Goal: Book appointment/travel/reservation

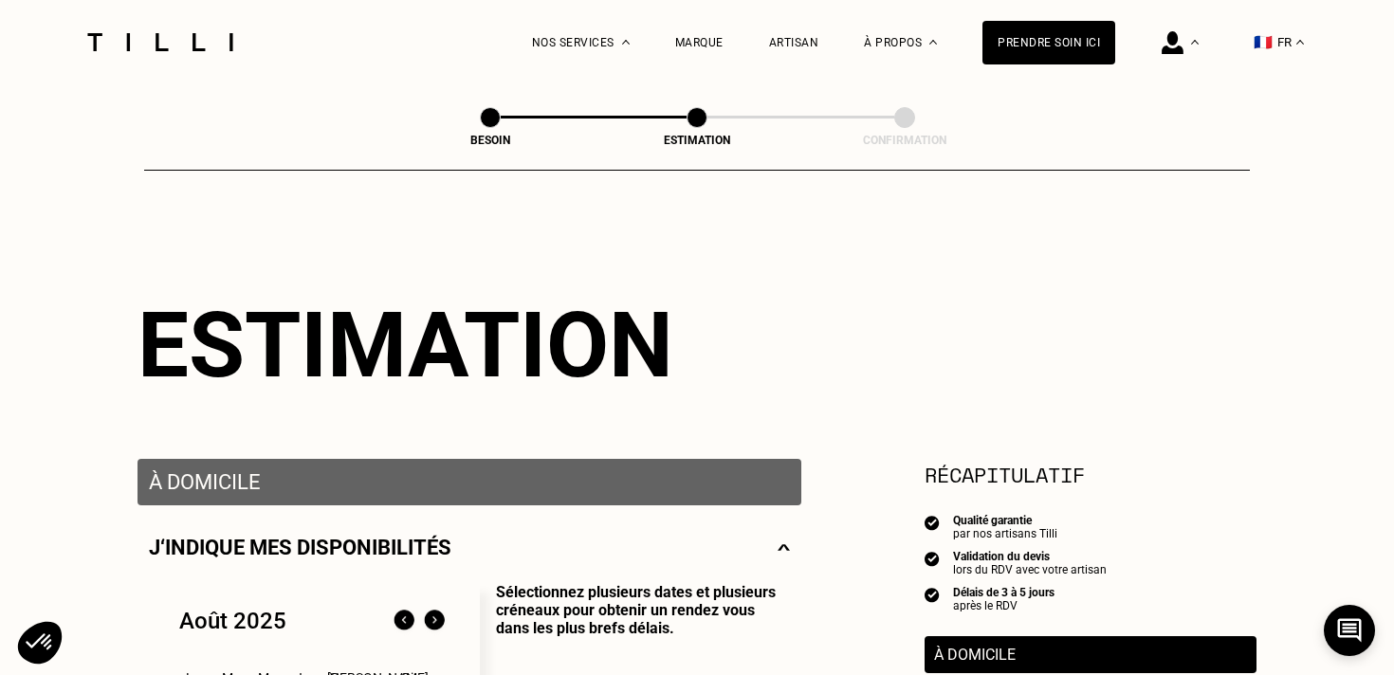
select select "FR"
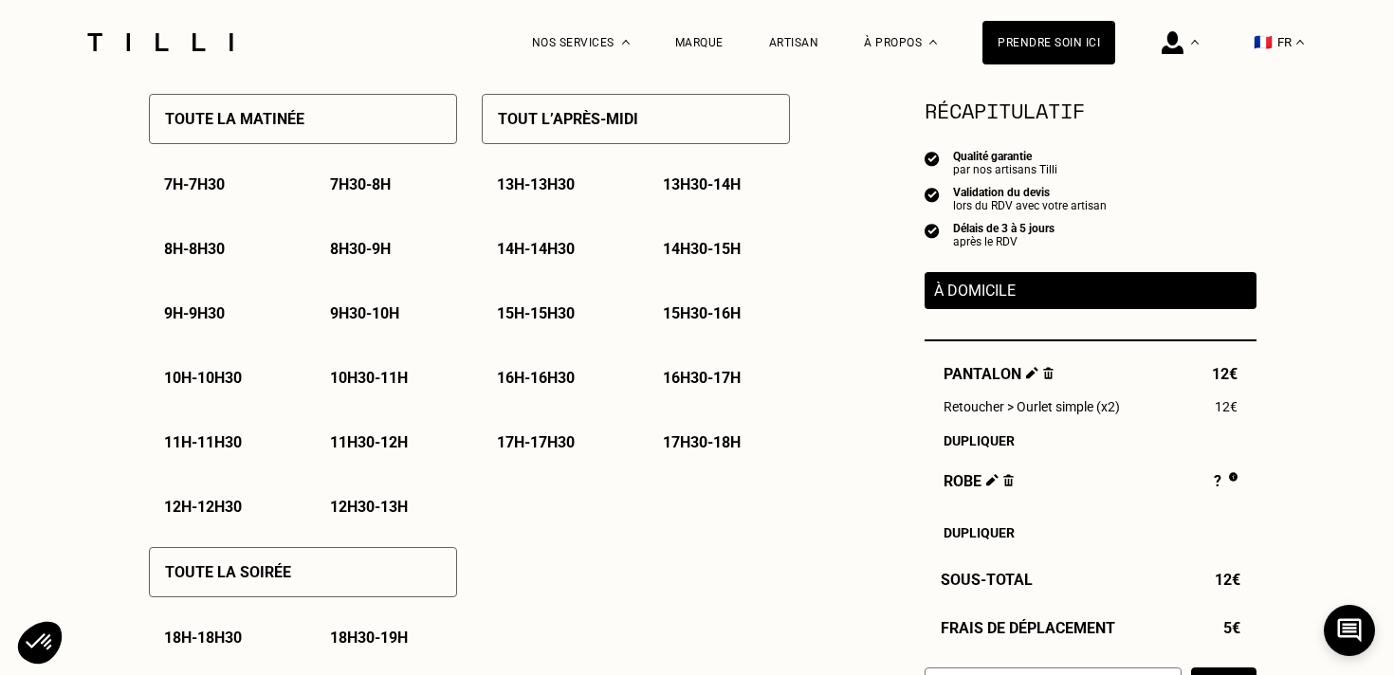
scroll to position [940, 0]
click at [352, 448] on p "11h30 - 12h" at bounding box center [369, 442] width 78 height 18
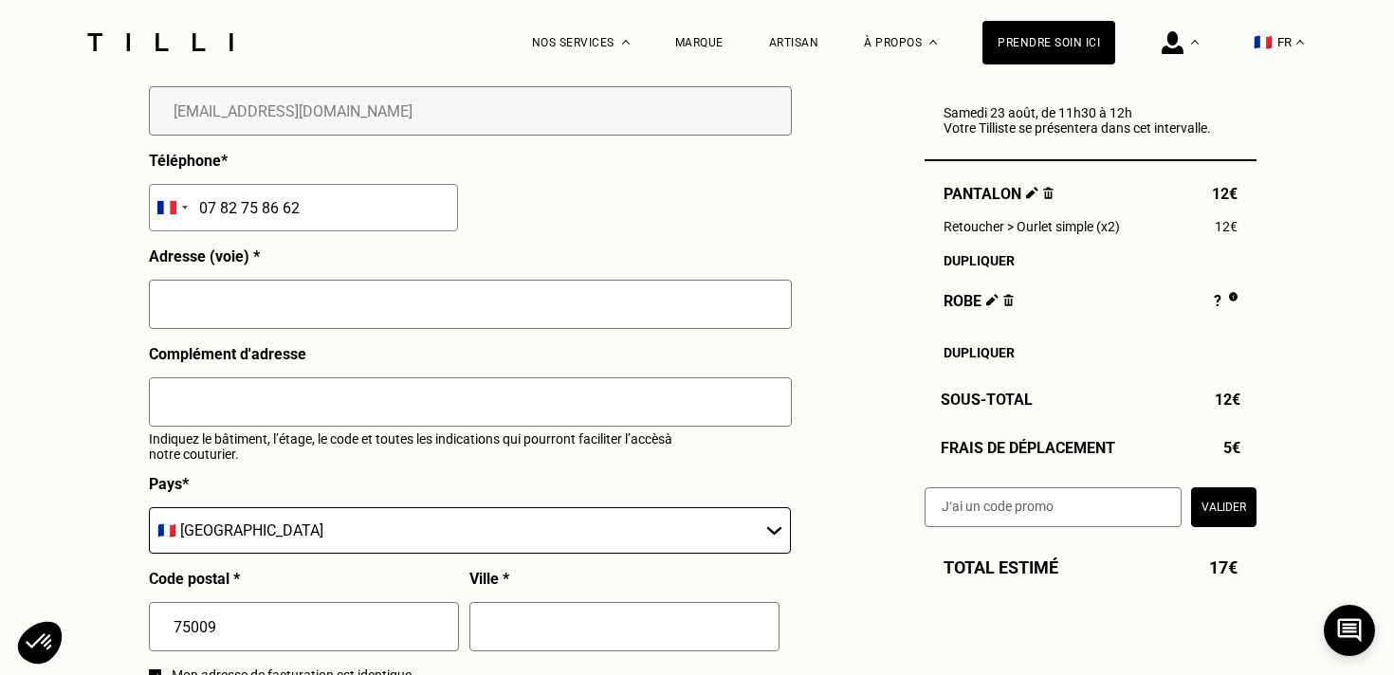
scroll to position [2000, 0]
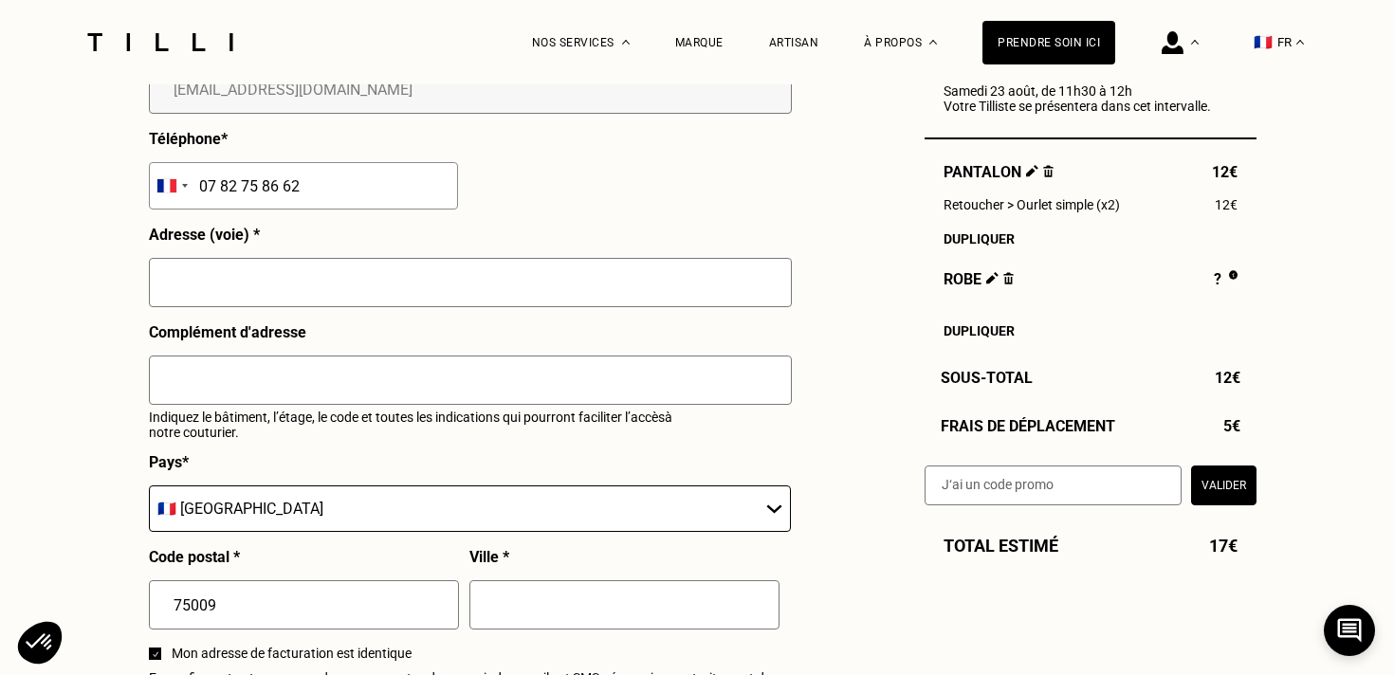
click at [377, 288] on input "text" at bounding box center [470, 282] width 643 height 49
type input "[STREET_ADDRESS]"
type input "6e etage"
type input "[GEOGRAPHIC_DATA], [GEOGRAPHIC_DATA]"
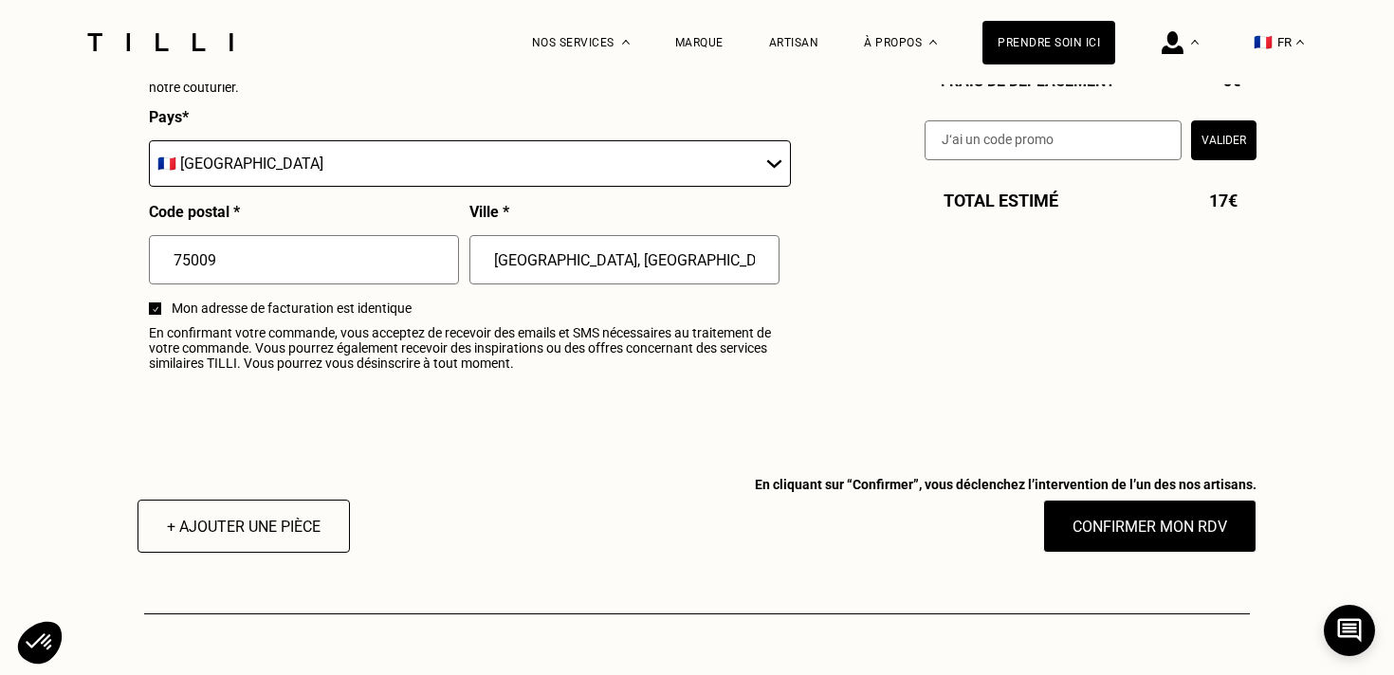
scroll to position [2372, 0]
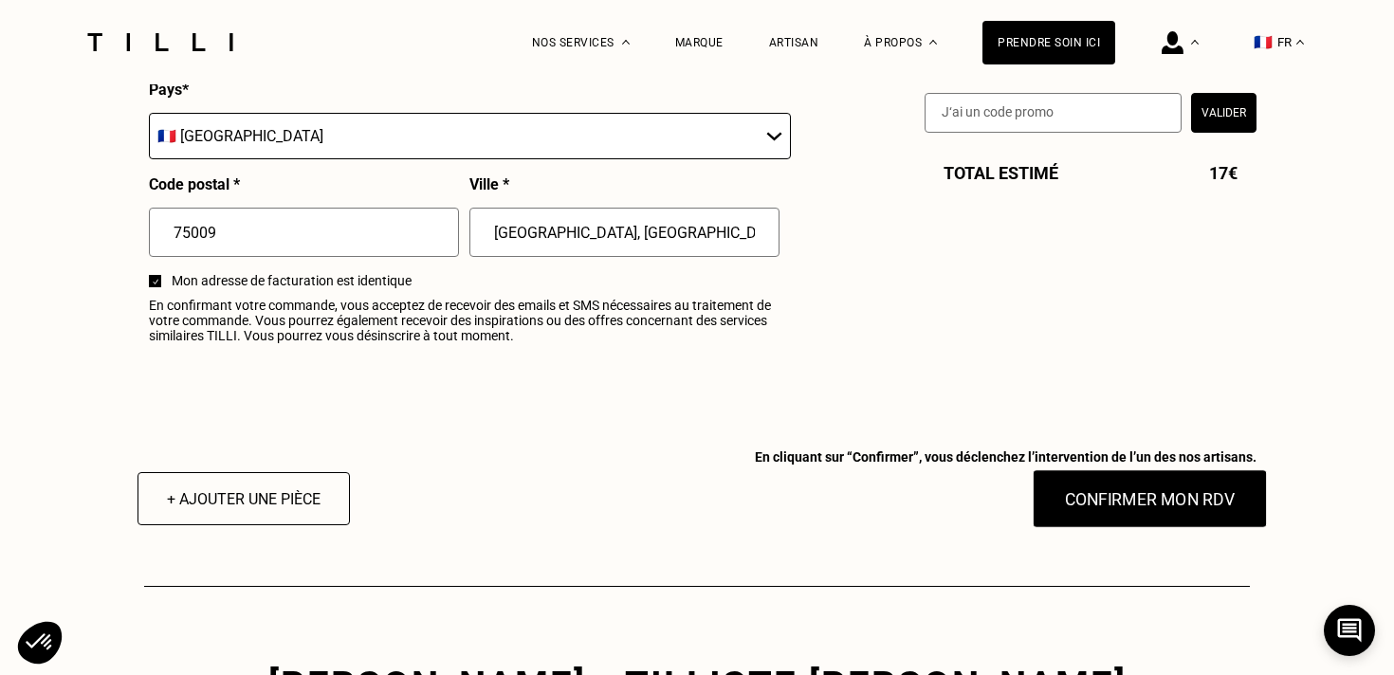
click at [1146, 520] on button "Confirmer mon RDV" at bounding box center [1150, 499] width 235 height 59
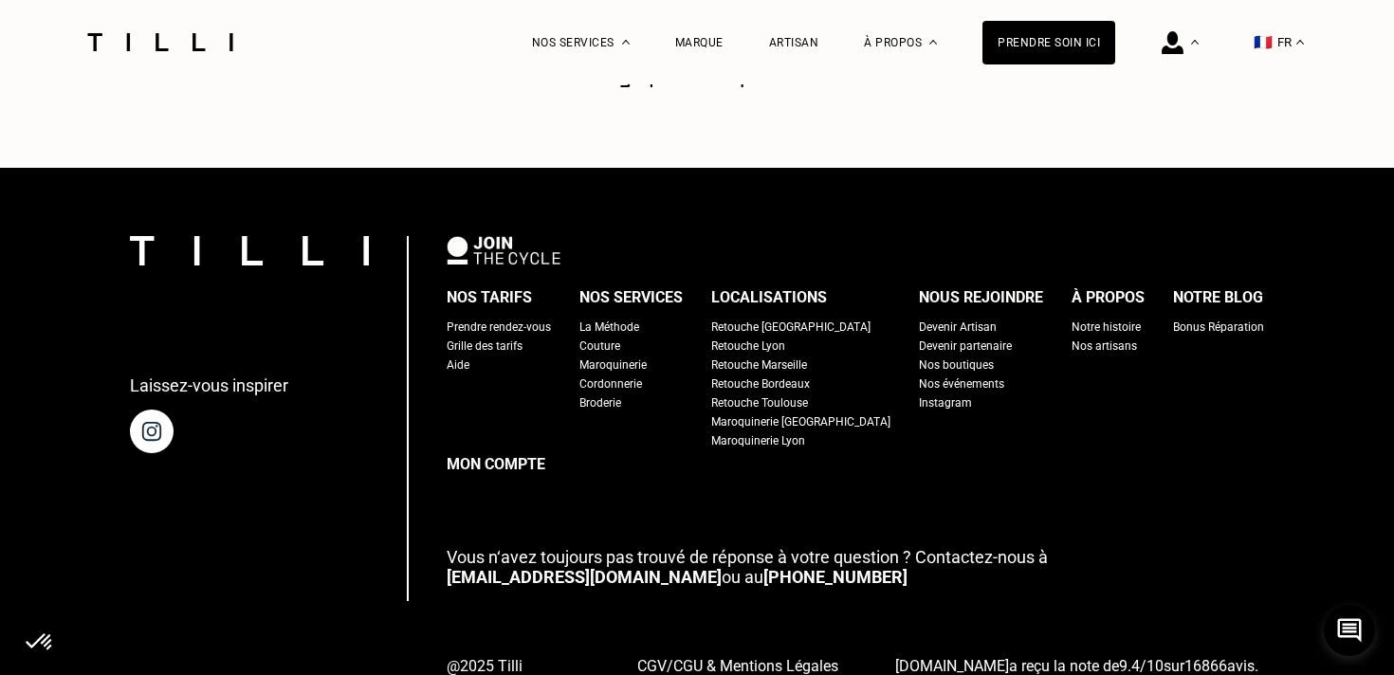
scroll to position [714, 0]
